Goal: Information Seeking & Learning: Check status

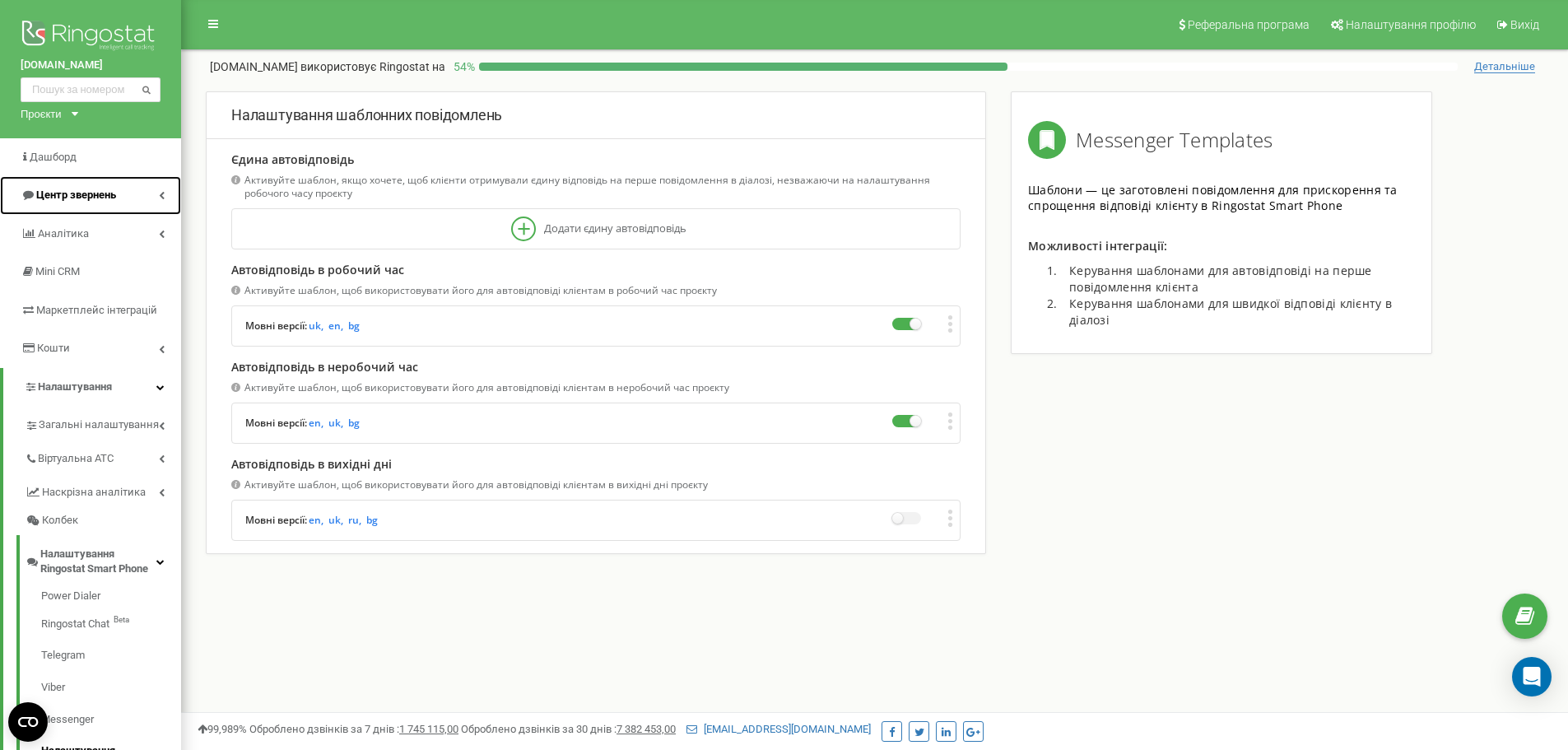
click at [57, 197] on span "Центр звернень" at bounding box center [76, 195] width 80 height 13
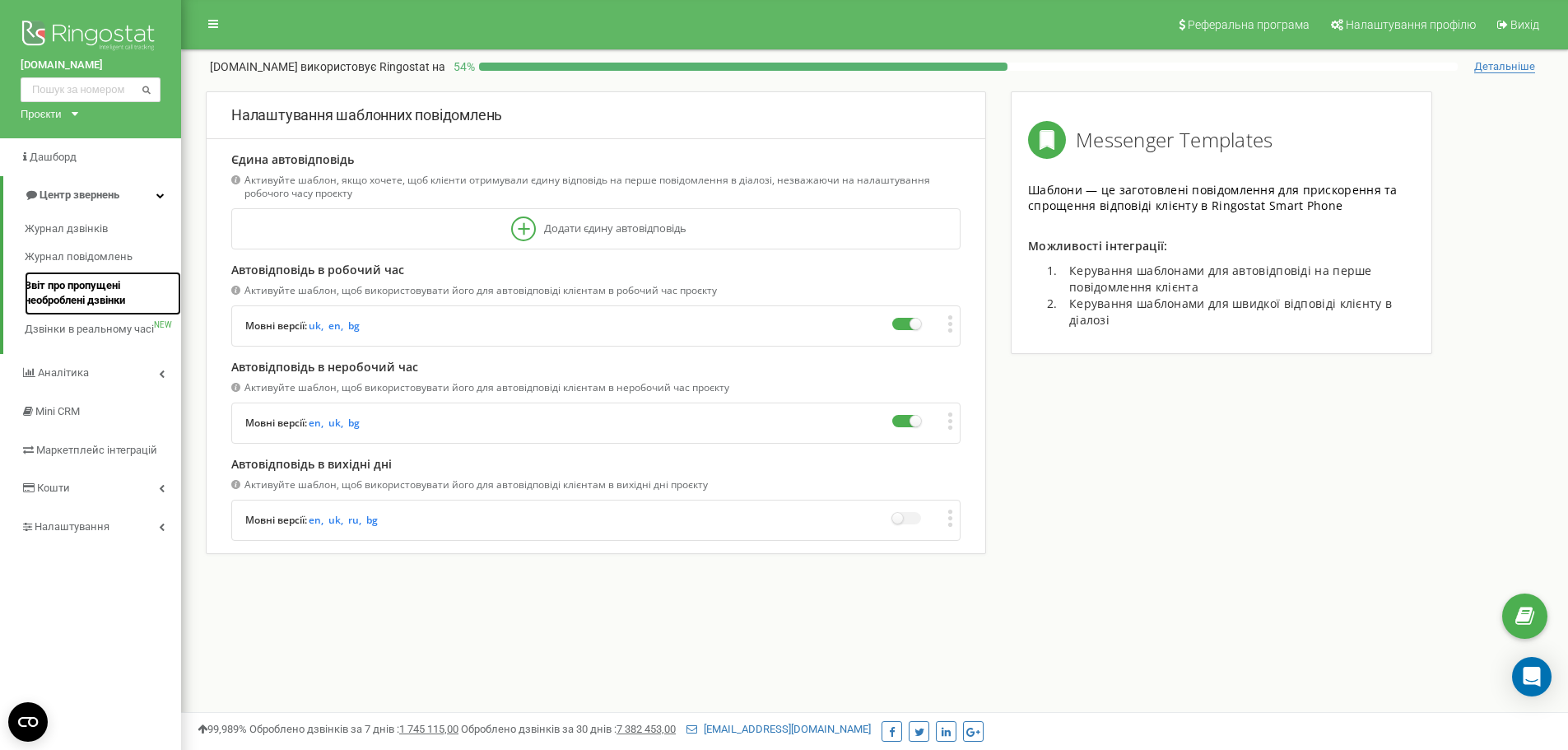
click at [53, 287] on span "Звіт про пропущені необроблені дзвінки" at bounding box center [99, 293] width 148 height 30
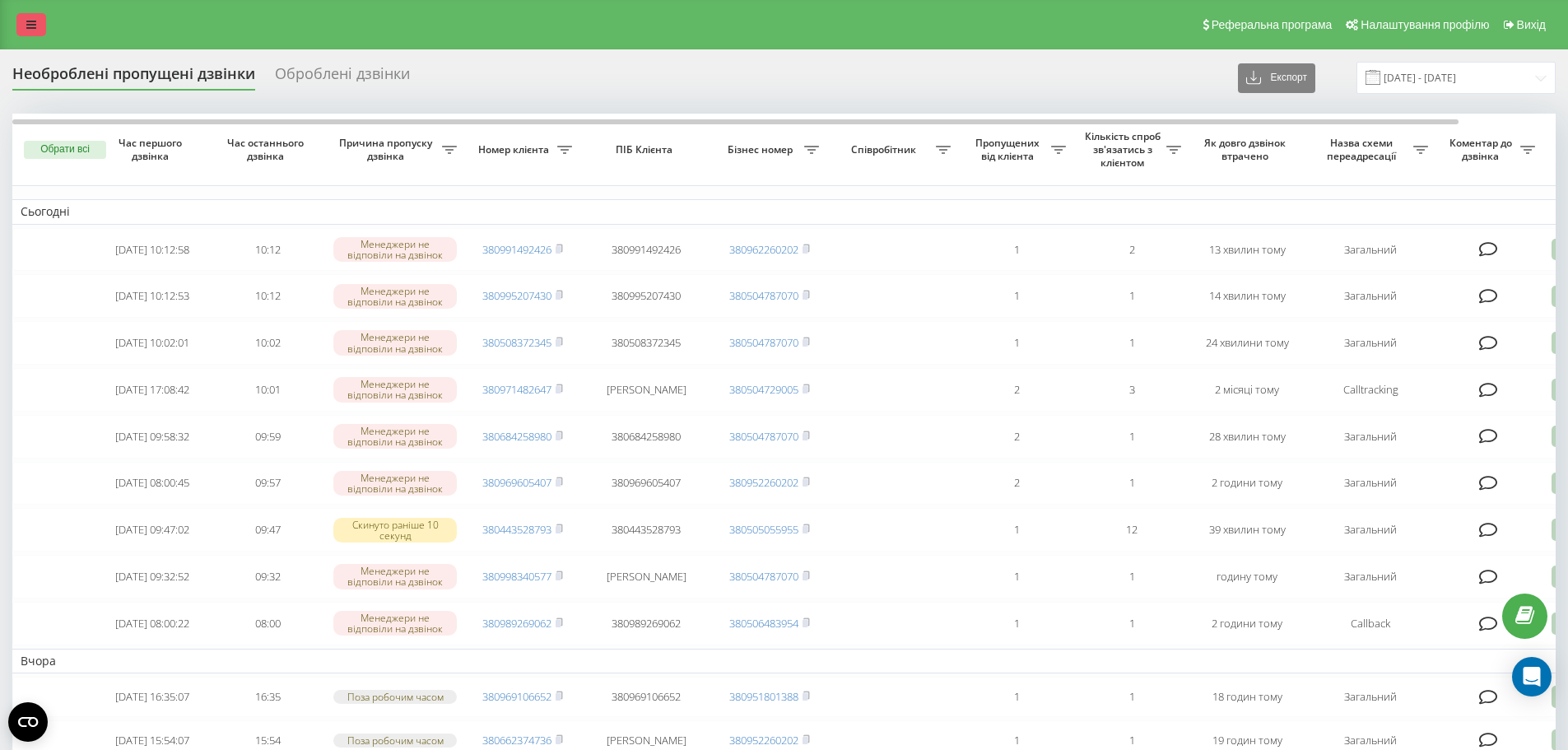
click at [26, 25] on icon at bounding box center [30, 24] width 10 height 12
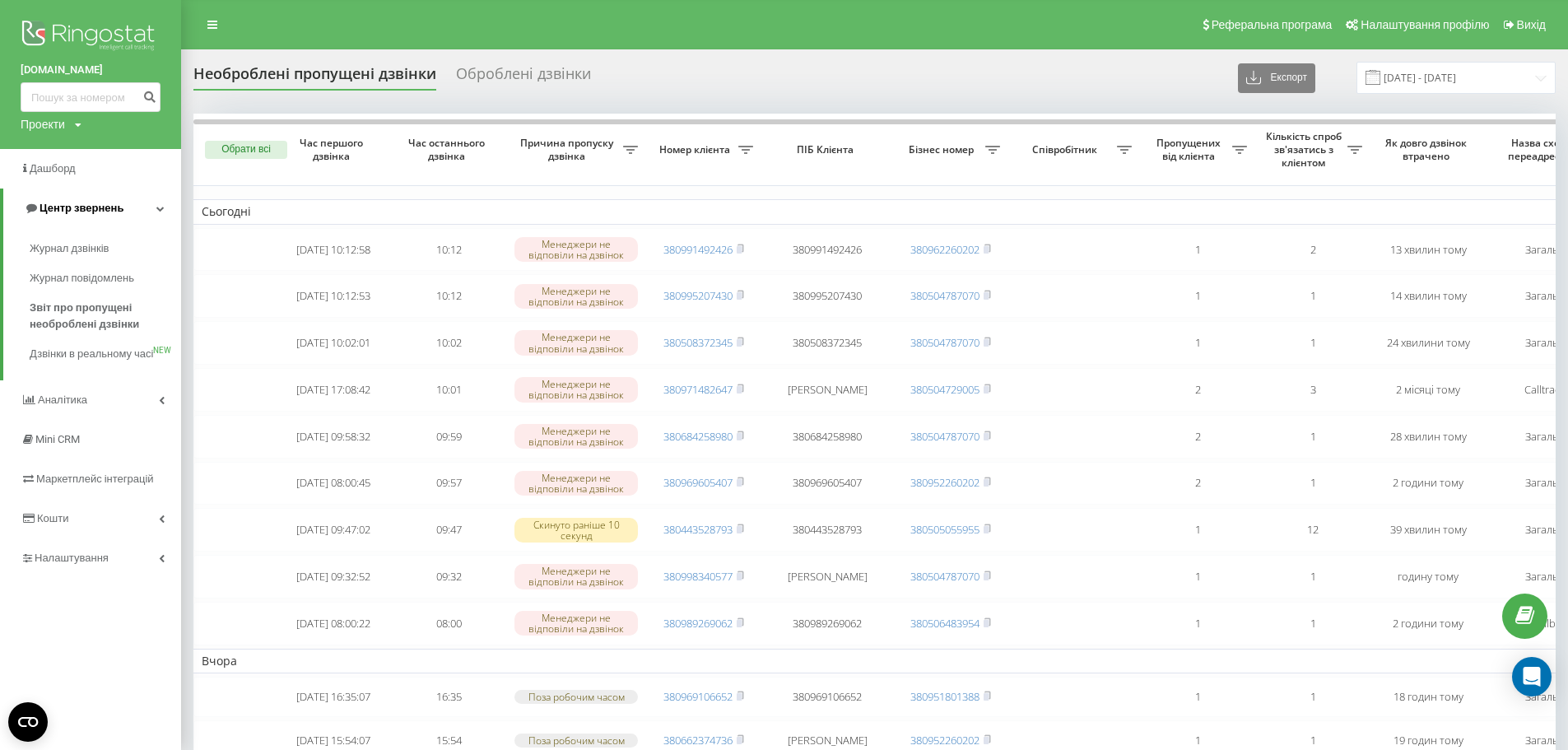
click at [89, 203] on span "Центр звернень" at bounding box center [81, 208] width 84 height 13
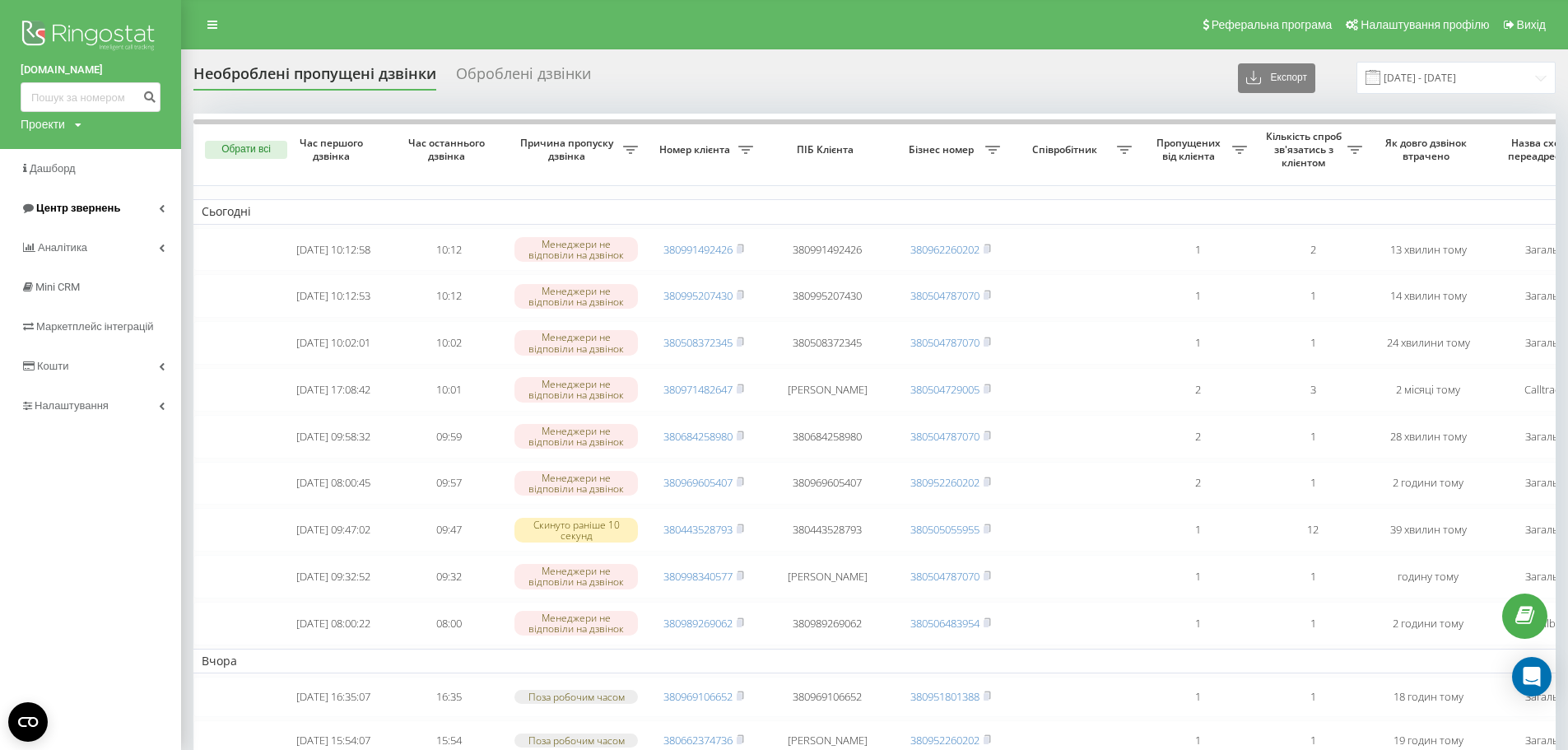
click at [87, 203] on span "Центр звернень" at bounding box center [79, 208] width 84 height 13
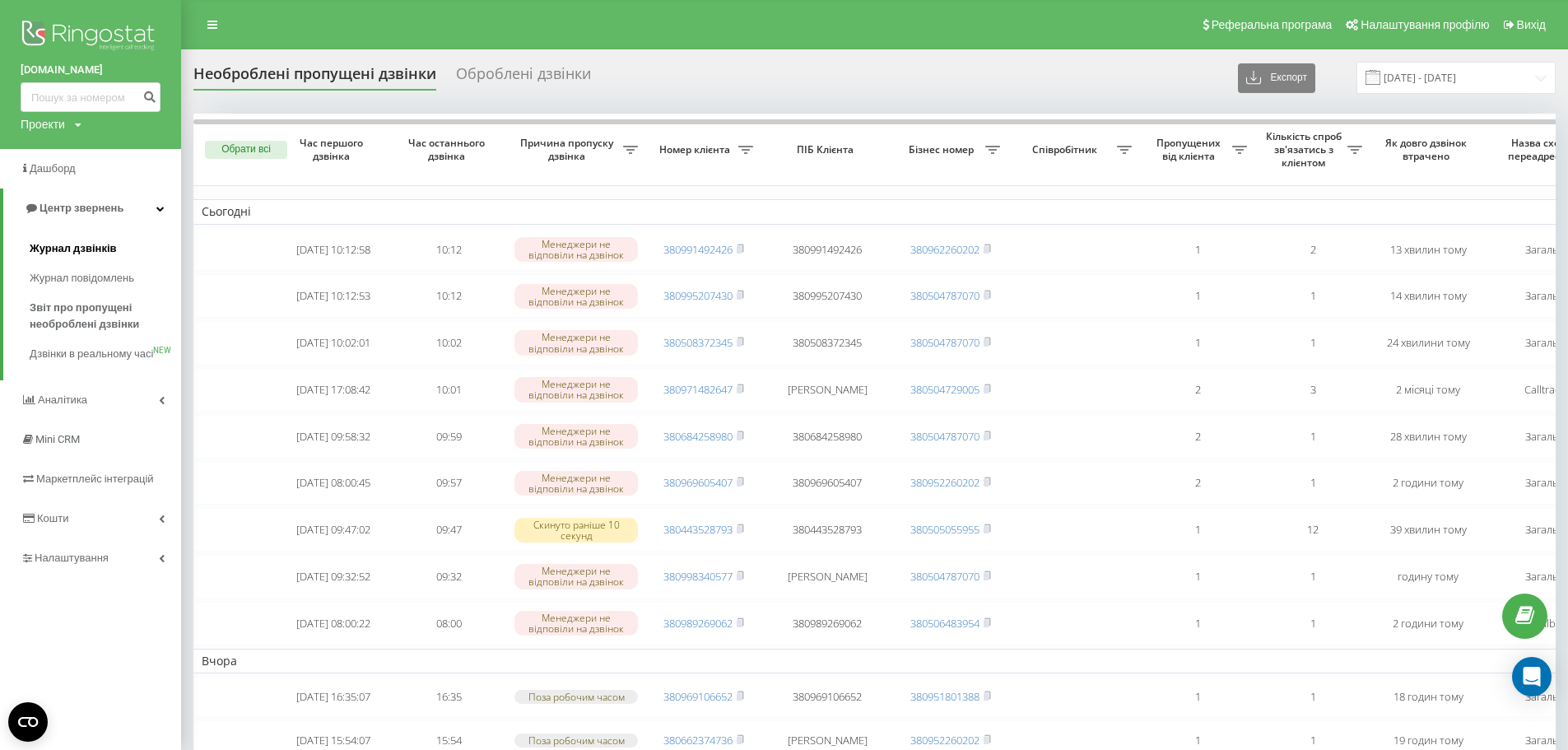
click at [68, 244] on span "Журнал дзвінків" at bounding box center [73, 249] width 88 height 16
